Goal: Information Seeking & Learning: Check status

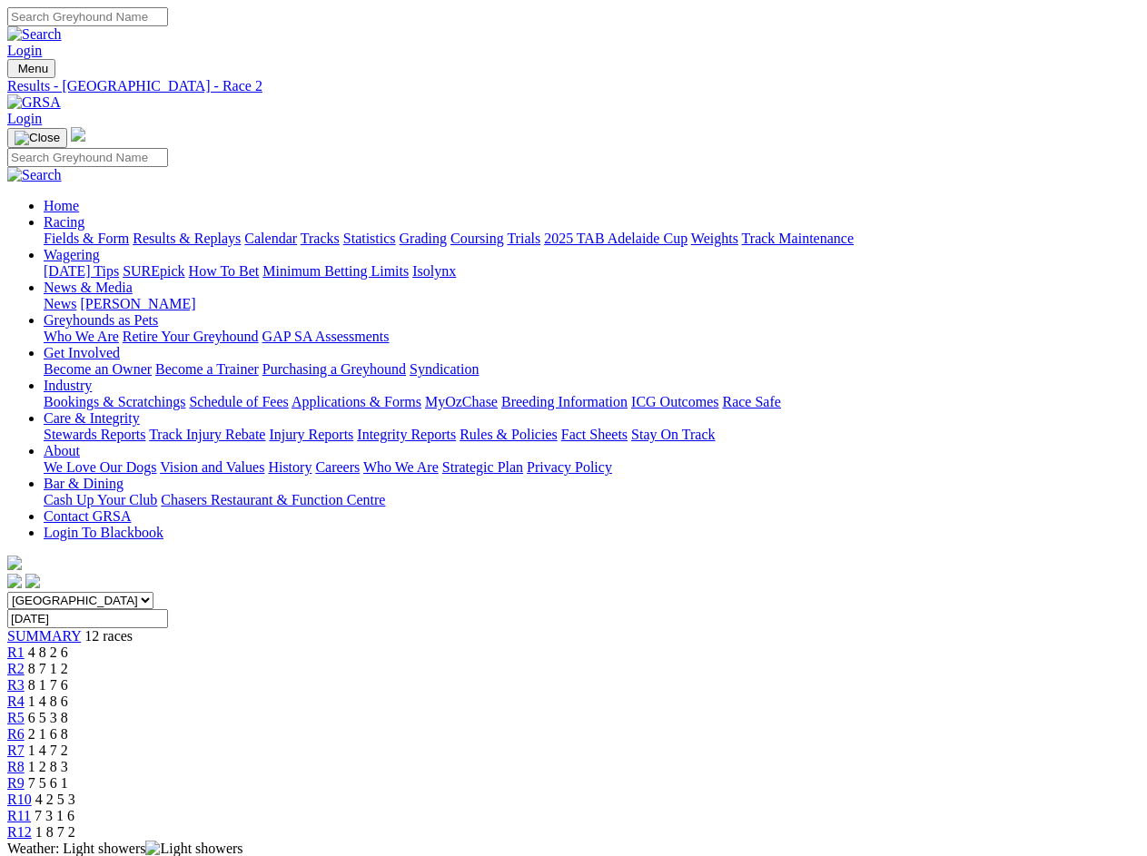
click at [124, 628] on div "SUMMARY 12 races" at bounding box center [573, 636] width 1133 height 16
click at [216, 645] on div "R1 4 8 2 6" at bounding box center [573, 653] width 1133 height 16
click at [292, 661] on div "R2 8 7 1 2" at bounding box center [573, 669] width 1133 height 16
click at [368, 678] on div "R3 8 1 7 6" at bounding box center [573, 686] width 1133 height 16
click at [442, 694] on div "R4 1 4 8 6" at bounding box center [573, 702] width 1133 height 16
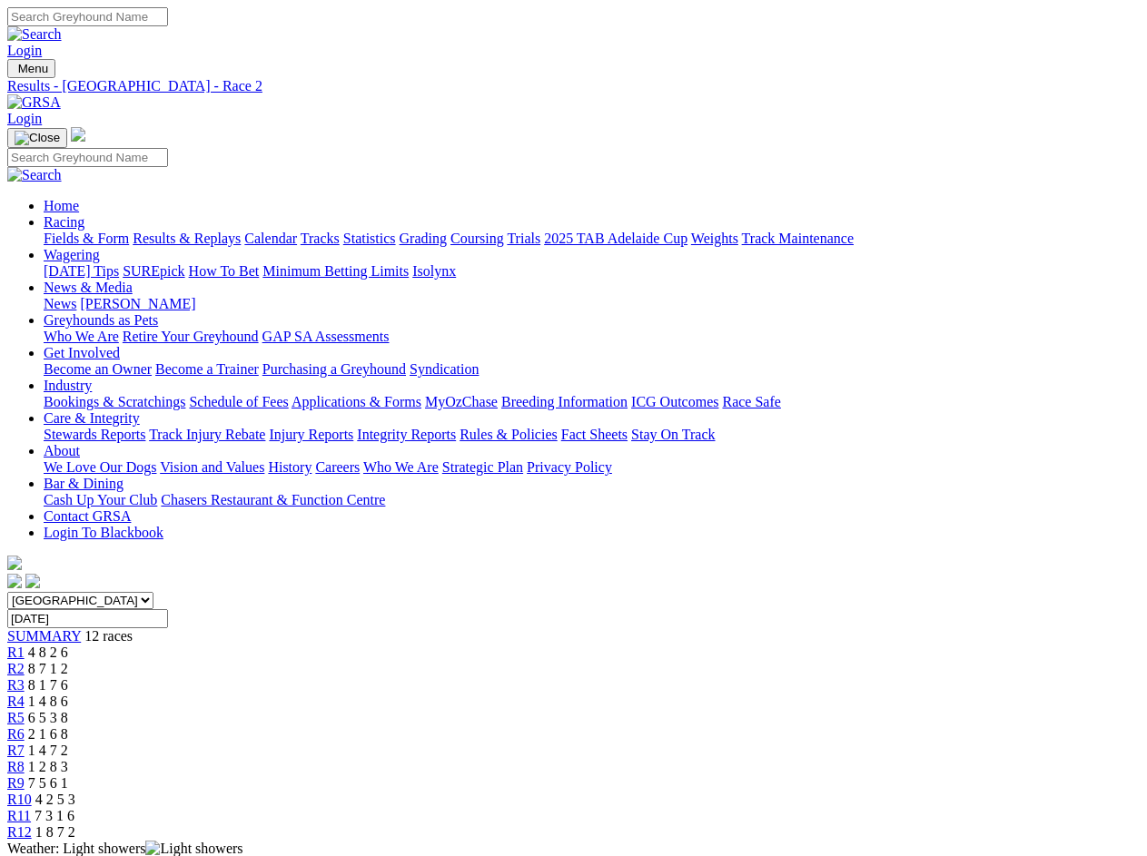
click at [518, 710] on div "R5 6 5 3 8" at bounding box center [573, 718] width 1133 height 16
click at [594, 727] on div "R6 2 1 6 8" at bounding box center [573, 735] width 1133 height 16
click at [668, 743] on div "R7 1 4 7 2" at bounding box center [573, 751] width 1133 height 16
click at [742, 759] on div "R8 1 2 8 3" at bounding box center [573, 767] width 1133 height 16
click at [816, 776] on div "R9 7 5 6 1" at bounding box center [573, 784] width 1133 height 16
